Goal: Information Seeking & Learning: Learn about a topic

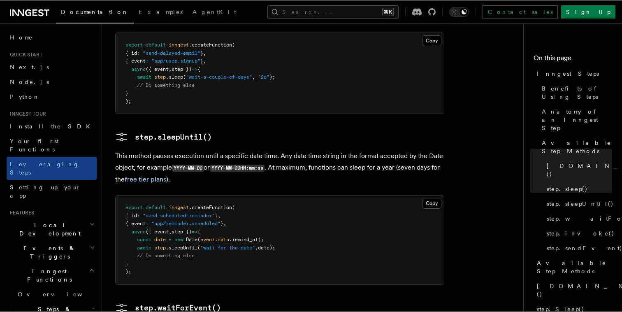
scroll to position [1043, 0]
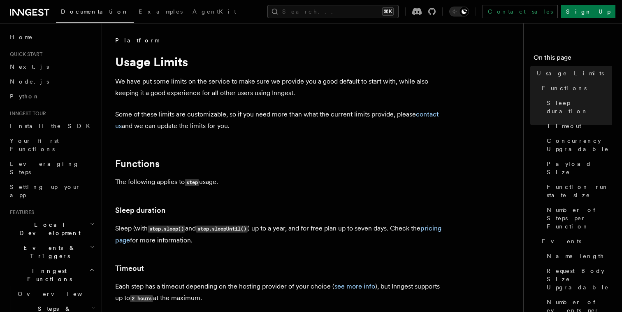
click at [285, 188] on p "The following applies to step usage." at bounding box center [279, 182] width 329 height 12
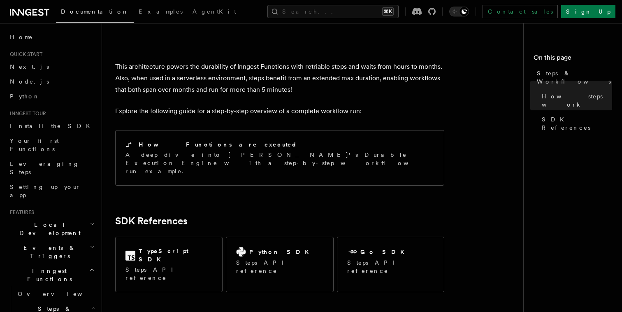
scroll to position [836, 0]
